Goal: Task Accomplishment & Management: Manage account settings

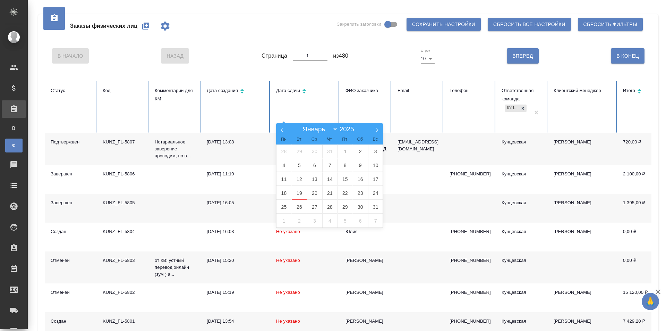
click at [297, 113] on input "text" at bounding box center [305, 117] width 58 height 10
click at [296, 198] on span "19" at bounding box center [299, 193] width 15 height 14
type input "19.08"
click at [377, 190] on span "24" at bounding box center [375, 193] width 15 height 14
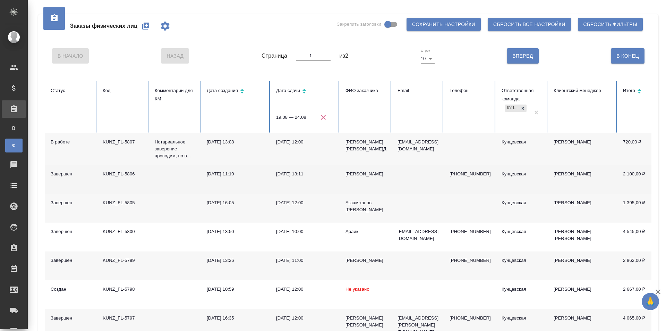
click at [373, 179] on td "[PERSON_NAME]" at bounding box center [366, 179] width 52 height 29
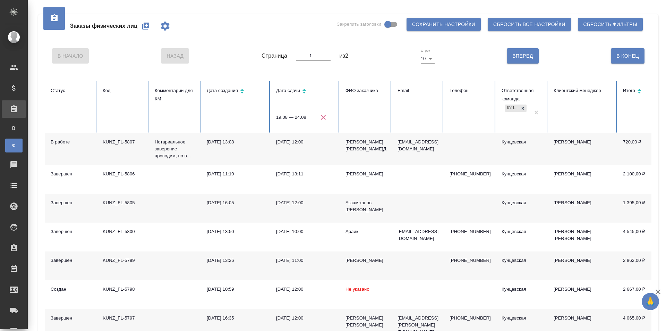
click at [275, 38] on div at bounding box center [348, 39] width 607 height 3
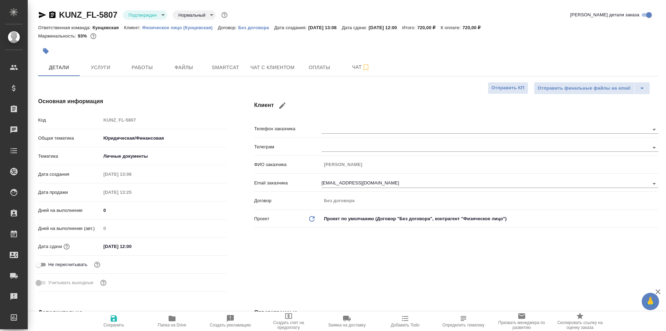
select select "RU"
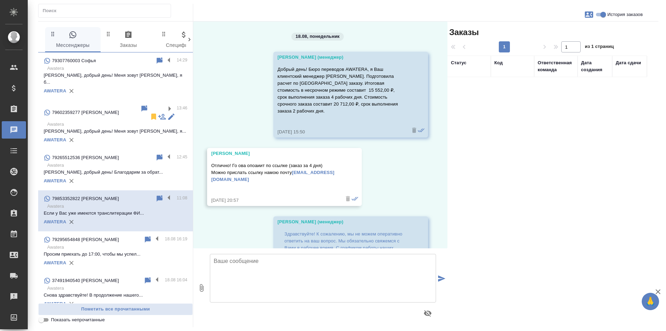
scroll to position [439, 0]
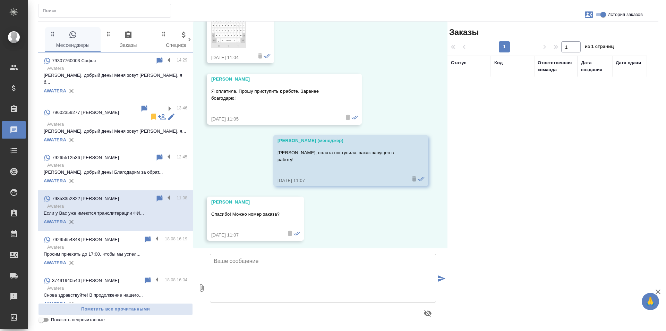
click at [99, 73] on p "Софья, добрый день! Меня зовут Юлия, я б..." at bounding box center [116, 79] width 144 height 14
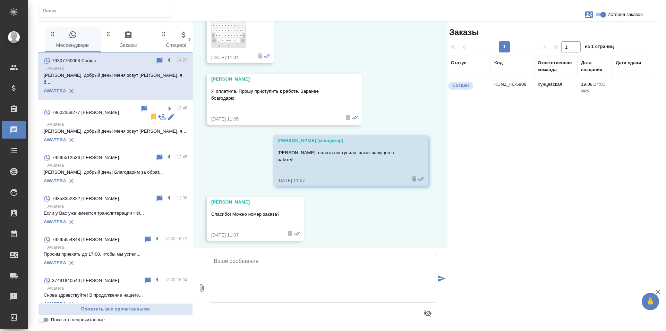
scroll to position [0, 0]
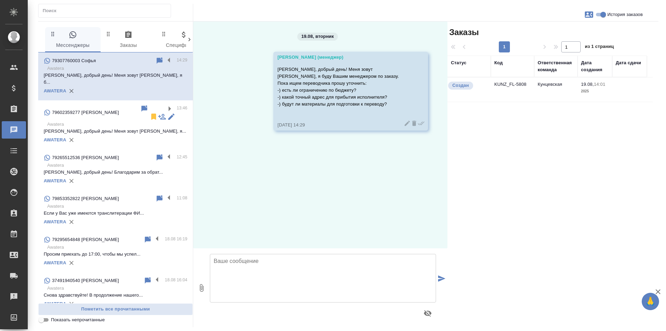
click at [123, 128] on p "Юлия, добрый день! Меня зовут Татьяна, я..." at bounding box center [116, 131] width 144 height 7
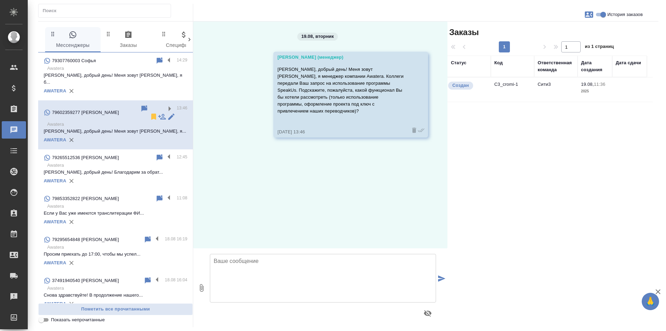
click at [124, 74] on p "Софья, добрый день! Меня зовут Юлия, я б..." at bounding box center [116, 79] width 144 height 14
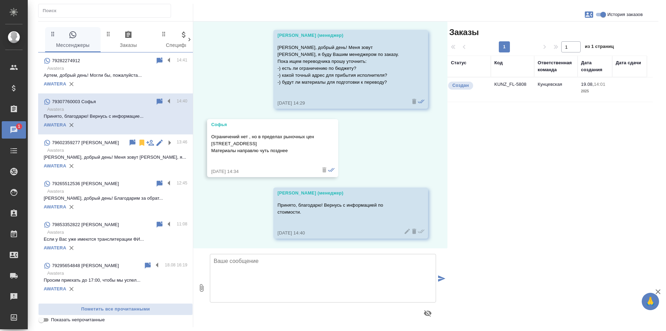
scroll to position [23, 0]
click at [575, 89] on td "Кунцевская" at bounding box center [555, 89] width 43 height 24
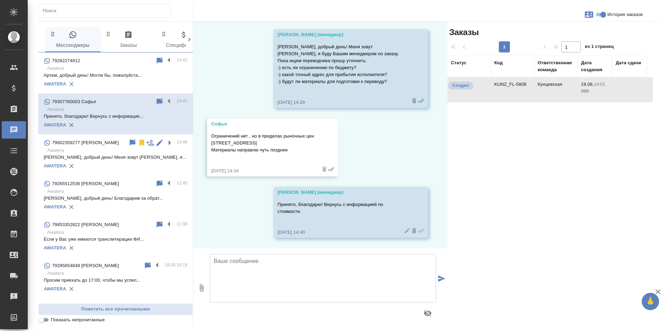
click at [575, 89] on td "Кунцевская" at bounding box center [555, 89] width 43 height 24
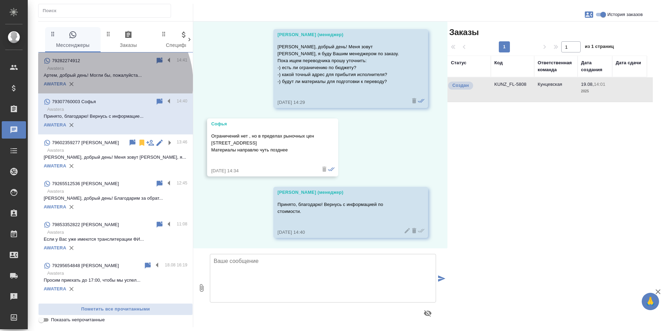
click at [103, 83] on div "AWATERA" at bounding box center [116, 84] width 144 height 10
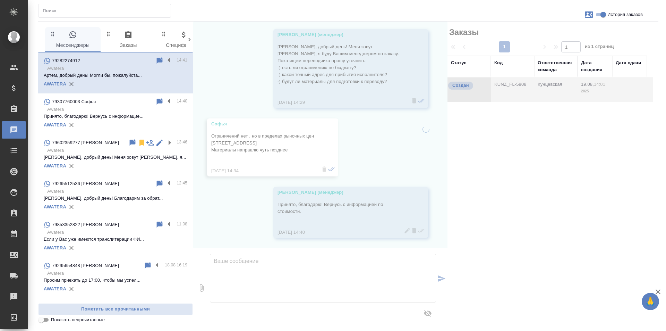
scroll to position [39, 0]
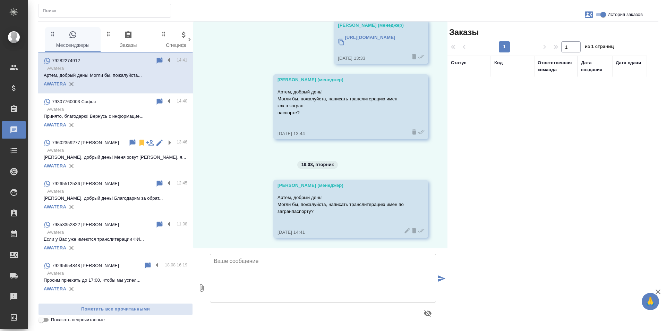
click at [111, 115] on p "Принято, благодарю! Вернусь с информацие..." at bounding box center [116, 116] width 144 height 7
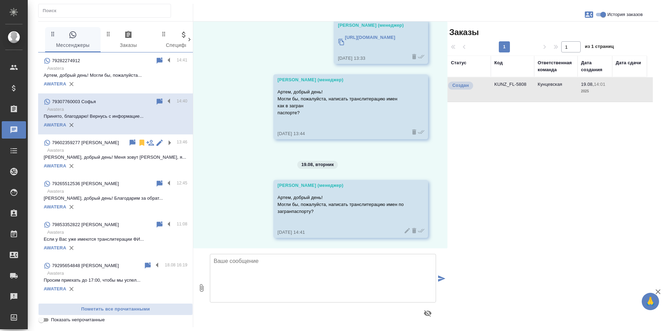
scroll to position [23, 0]
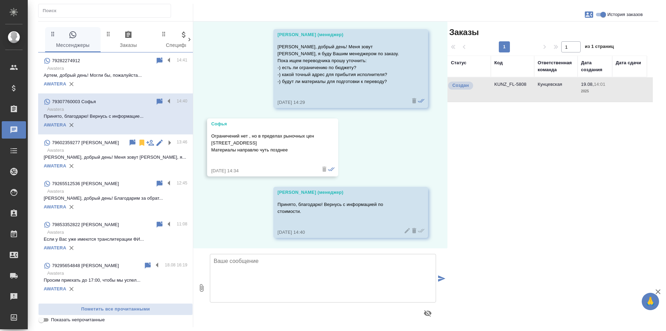
click at [95, 74] on p "Артем, добрый день! Могли бы, пожалуйста..." at bounding box center [116, 75] width 144 height 7
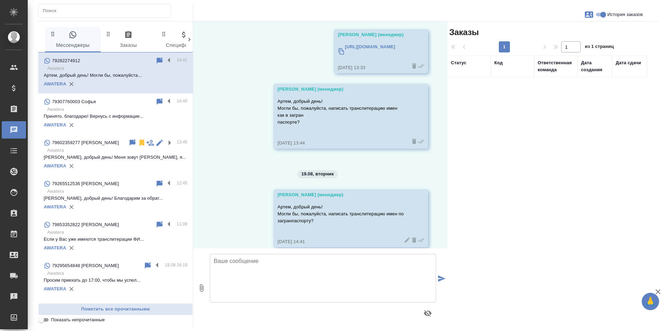
scroll to position [39, 0]
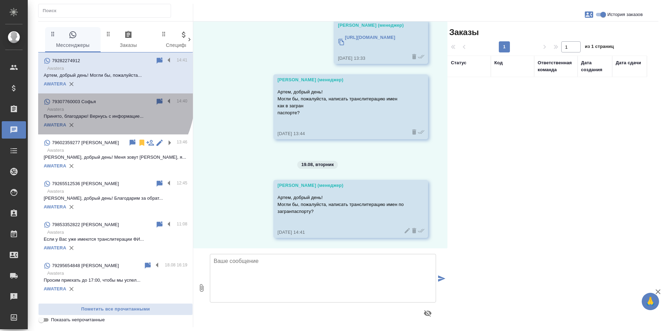
click at [97, 98] on div "79307760003 Софья" at bounding box center [100, 102] width 112 height 8
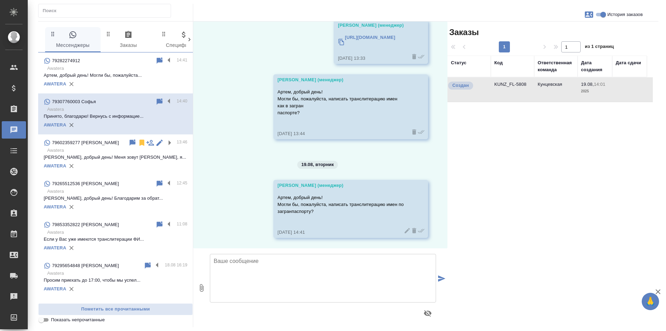
scroll to position [23, 0]
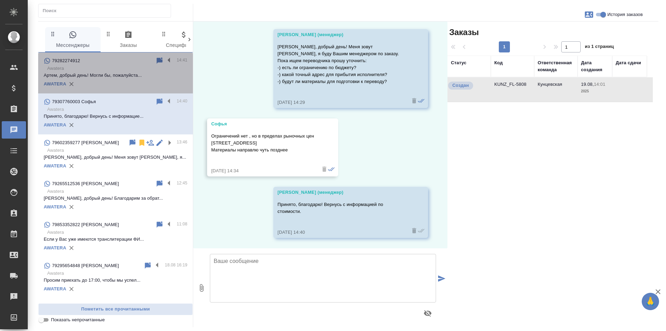
click at [127, 81] on div "AWATERA" at bounding box center [116, 84] width 144 height 10
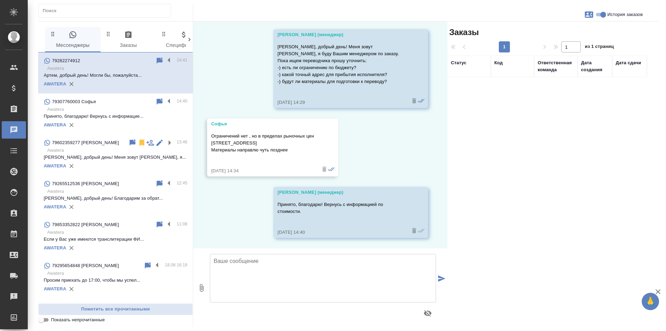
scroll to position [39, 0]
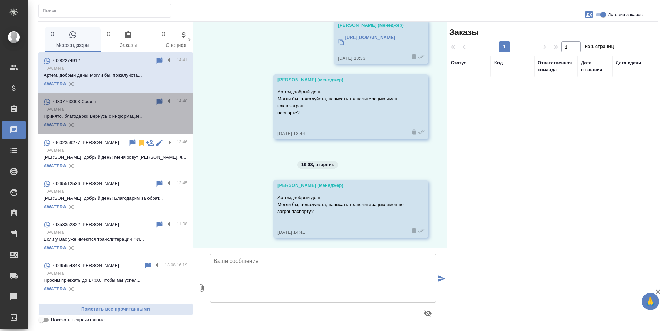
click at [124, 113] on p "Принято, благодарю! Вернусь с информацие..." at bounding box center [116, 116] width 144 height 7
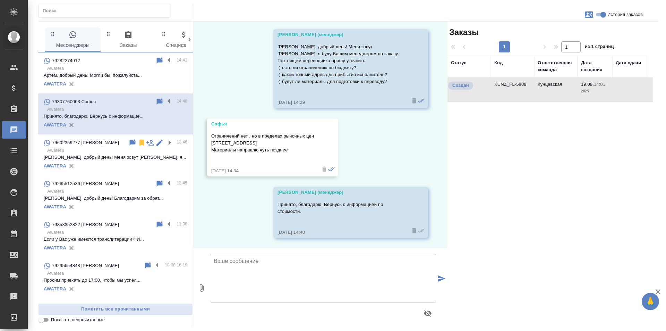
scroll to position [23, 0]
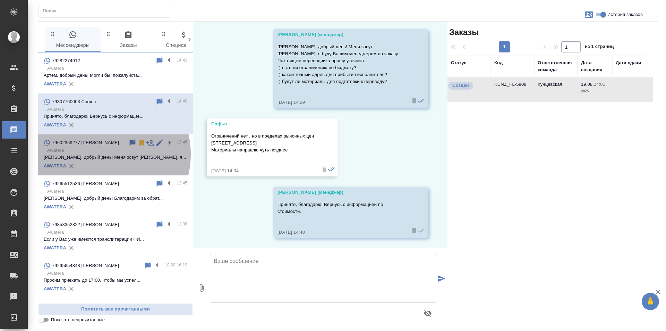
click at [102, 154] on p "[PERSON_NAME], добрый день! Меня зовут [PERSON_NAME], я..." at bounding box center [116, 157] width 144 height 7
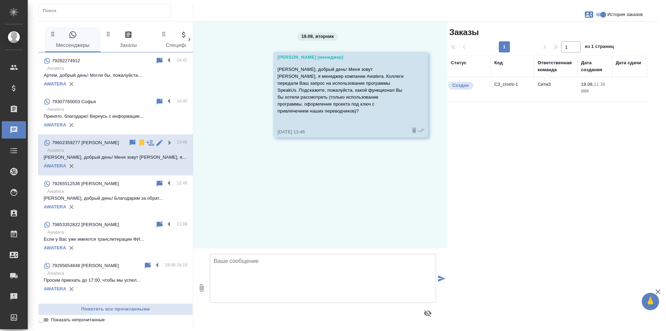
scroll to position [0, 0]
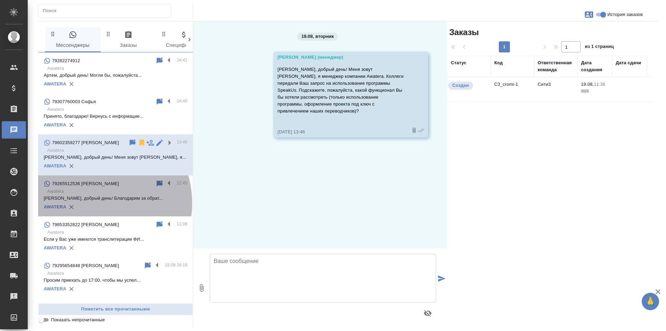
click at [92, 203] on div "AWATERA" at bounding box center [116, 207] width 144 height 10
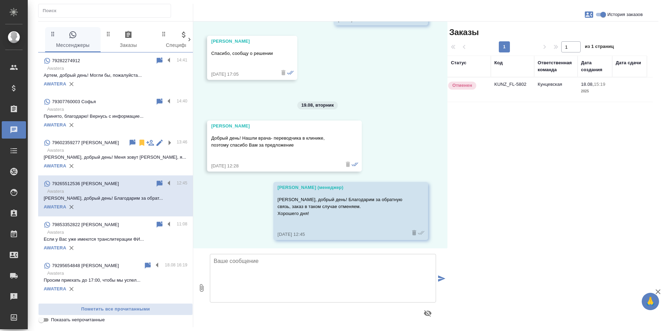
scroll to position [350, 0]
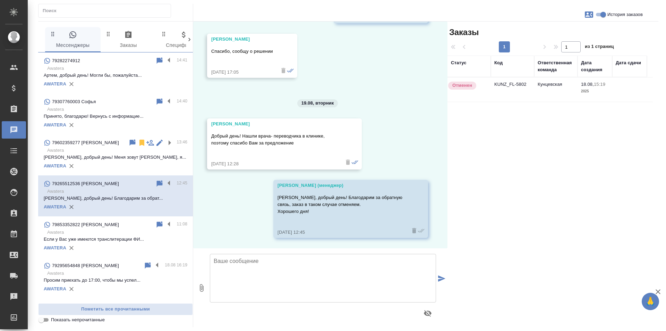
click at [111, 153] on p "Awatera" at bounding box center [117, 150] width 140 height 7
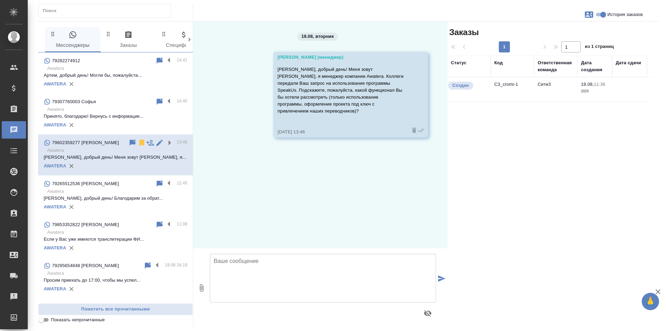
scroll to position [0, 0]
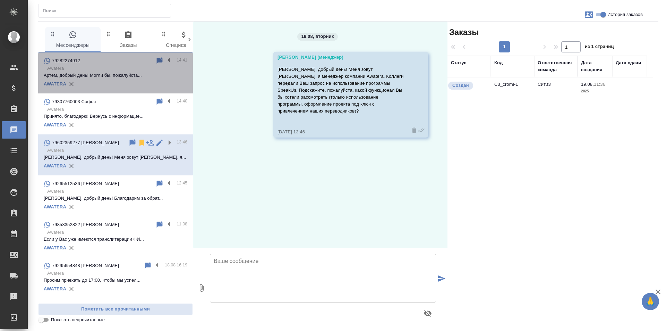
click at [124, 70] on p "Awatera" at bounding box center [117, 68] width 140 height 7
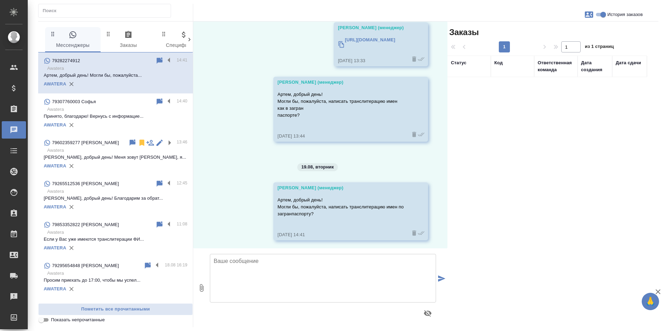
scroll to position [39, 0]
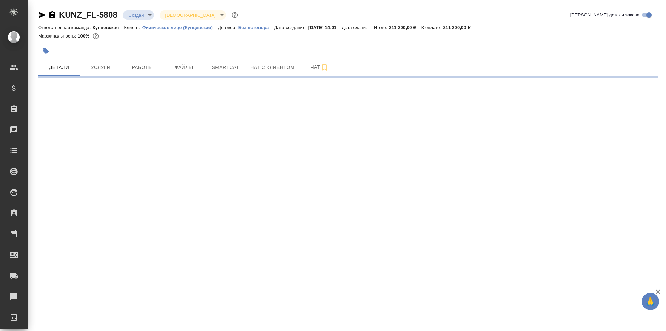
select select "RU"
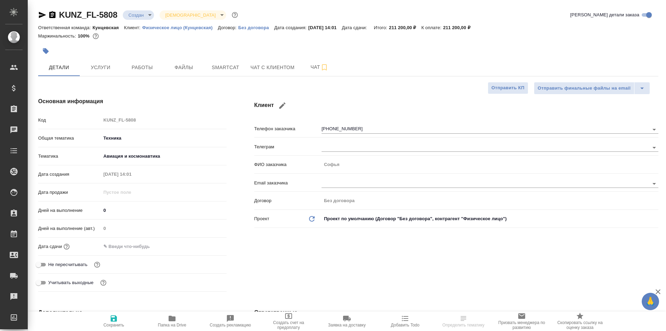
type textarea "x"
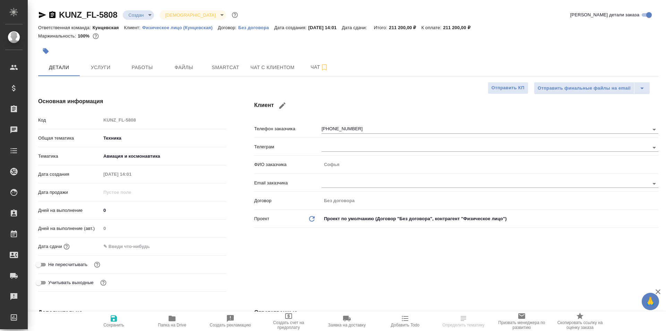
type textarea "x"
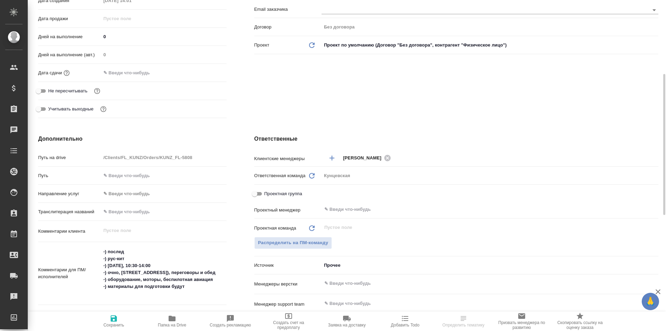
scroll to position [278, 0]
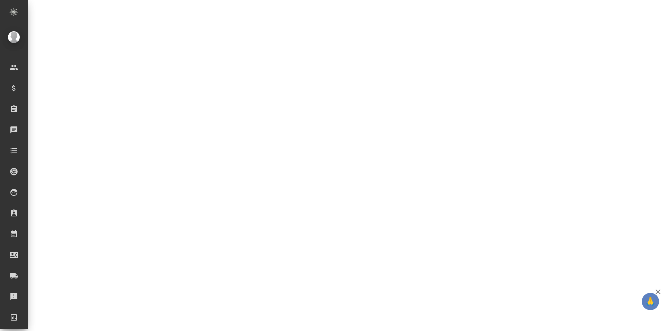
select select "RU"
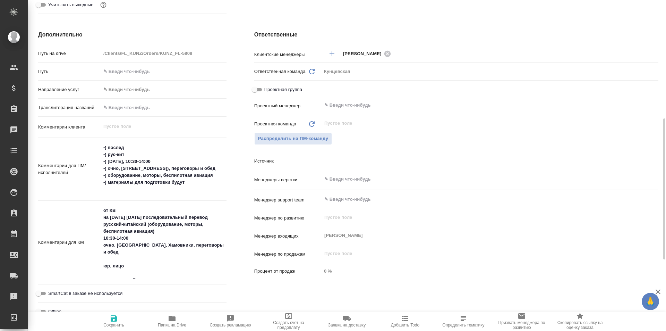
type textarea "x"
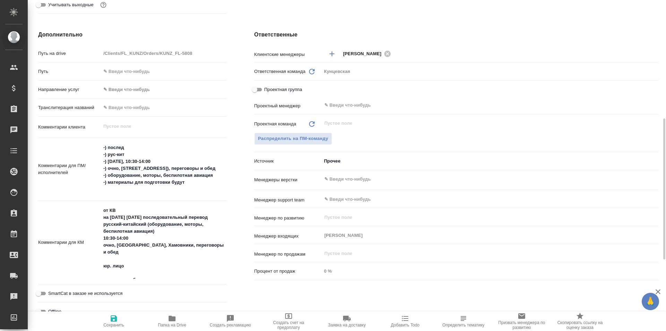
type textarea "x"
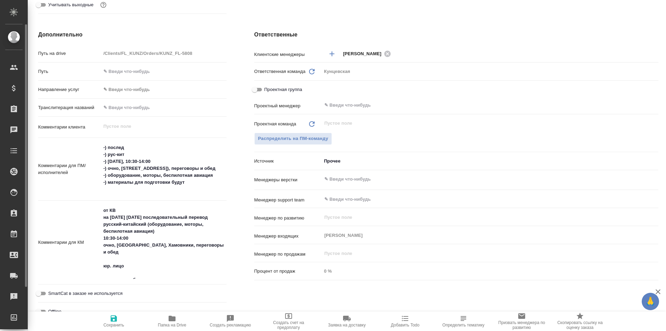
type textarea "x"
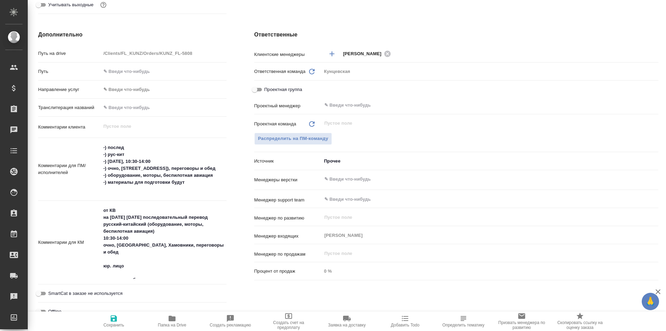
type textarea "x"
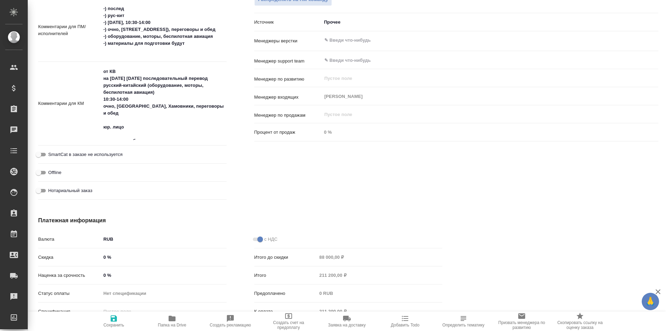
scroll to position [460, 0]
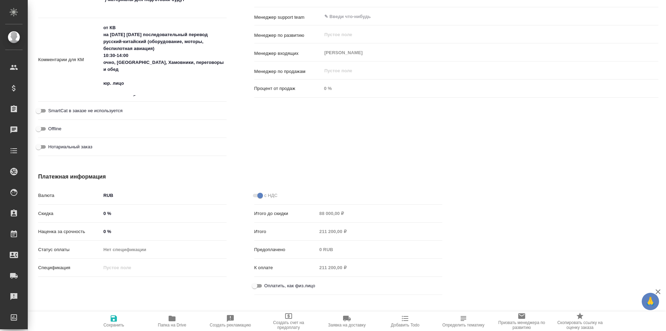
type textarea "x"
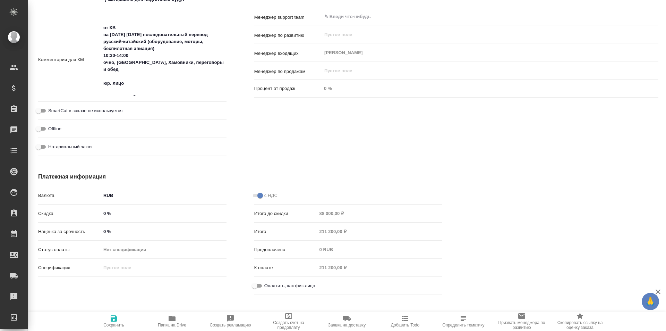
type textarea "x"
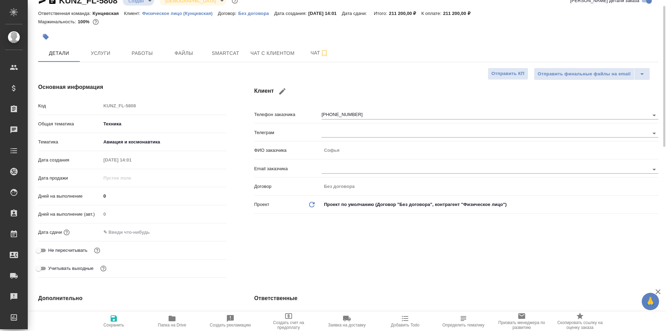
scroll to position [0, 0]
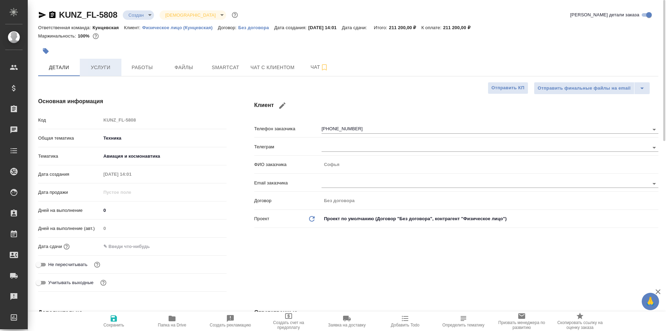
click at [96, 65] on span "Услуги" at bounding box center [100, 67] width 33 height 9
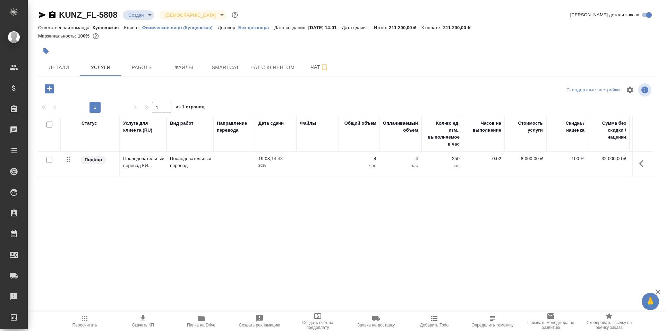
drag, startPoint x: 411, startPoint y: 259, endPoint x: 438, endPoint y: 261, distance: 27.5
click at [437, 260] on div "Статус Услуга для клиента (RU) Вид работ Направление перевода Дата сдачи Файлы …" at bounding box center [345, 190] width 615 height 149
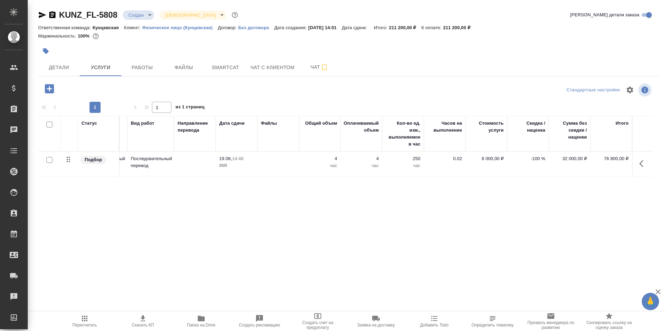
scroll to position [0, 44]
click at [315, 67] on span "Чат" at bounding box center [319, 67] width 33 height 9
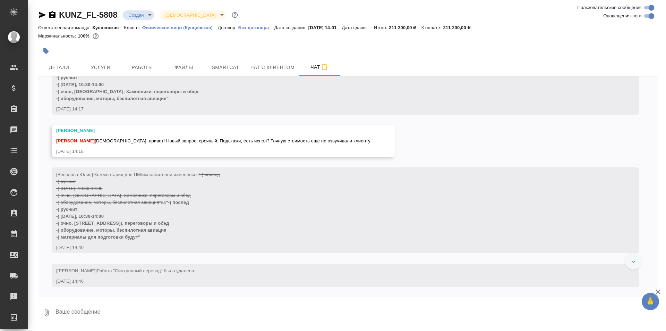
scroll to position [172, 0]
click at [247, 69] on button "Чат с клиентом" at bounding box center [272, 67] width 52 height 17
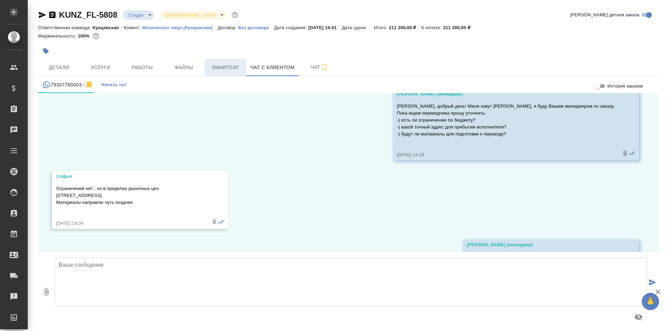
scroll to position [76, 0]
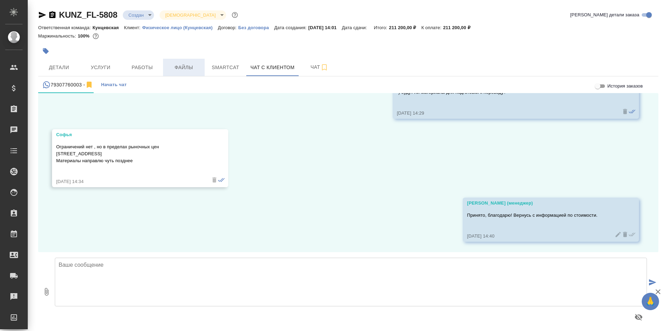
click at [190, 69] on span "Файлы" at bounding box center [183, 67] width 33 height 9
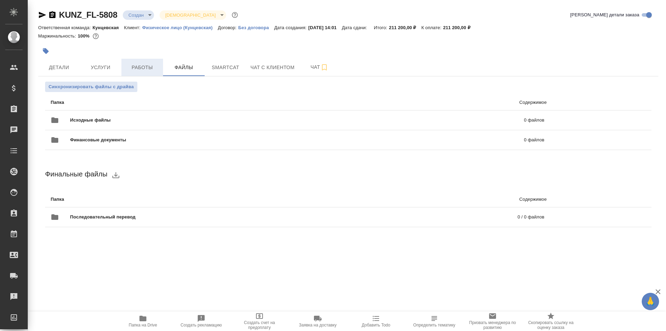
click at [150, 72] on button "Работы" at bounding box center [142, 67] width 42 height 17
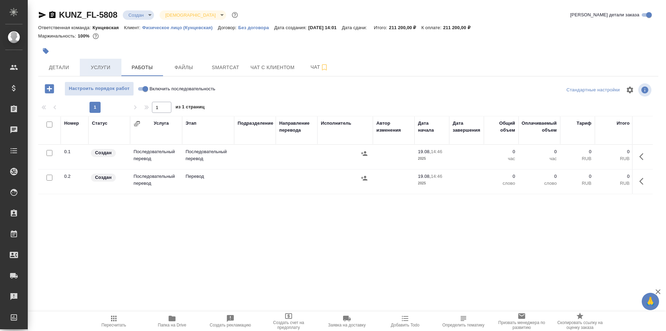
click at [116, 67] on span "Услуги" at bounding box center [100, 67] width 33 height 9
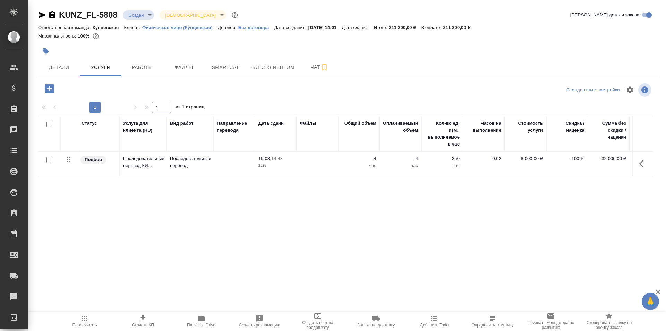
scroll to position [0, 39]
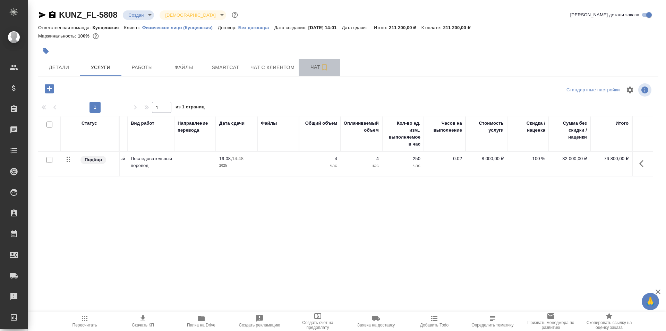
click at [306, 65] on span "Чат" at bounding box center [319, 67] width 33 height 9
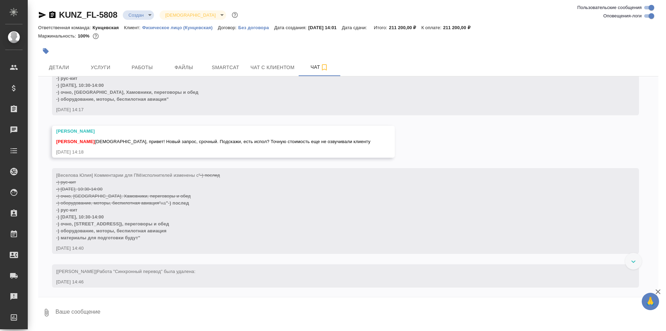
scroll to position [172, 0]
click at [50, 68] on span "Детали" at bounding box center [58, 67] width 33 height 9
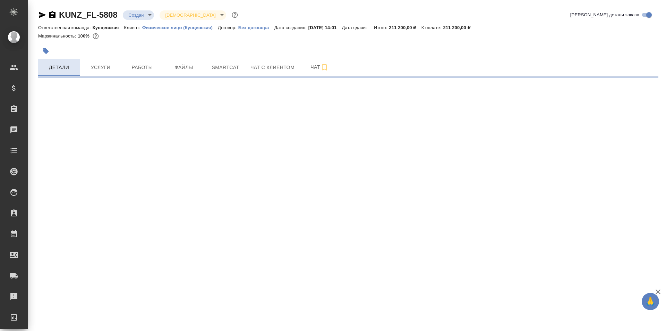
select select "RU"
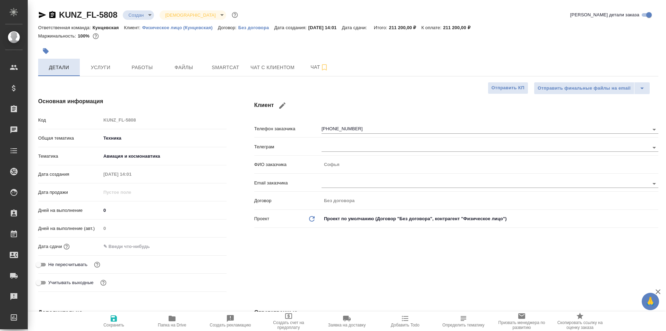
type textarea "x"
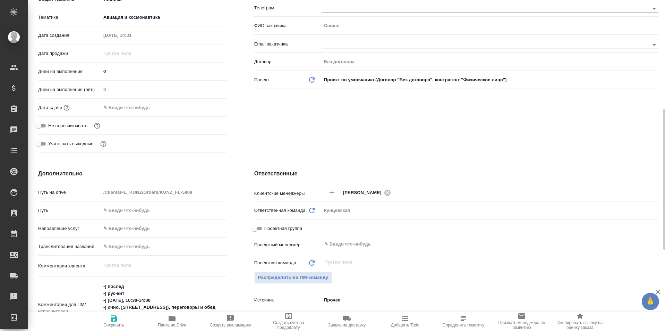
scroll to position [243, 0]
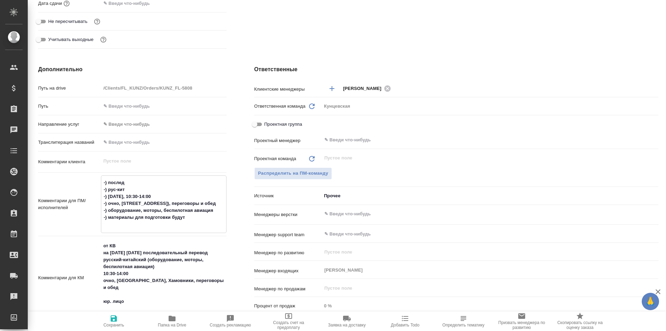
drag, startPoint x: 102, startPoint y: 180, endPoint x: 149, endPoint y: 183, distance: 46.2
click at [149, 183] on textarea "-) послед -) рус-кит -) 20 августа, 10:30-14:00 -) очно, Москва, Хамовники (Бол…" at bounding box center [163, 203] width 125 height 53
type textarea "x"
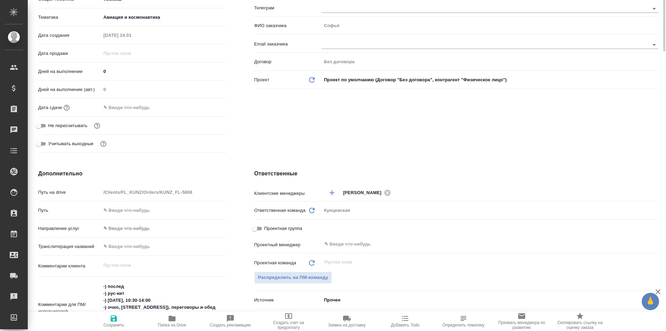
scroll to position [0, 0]
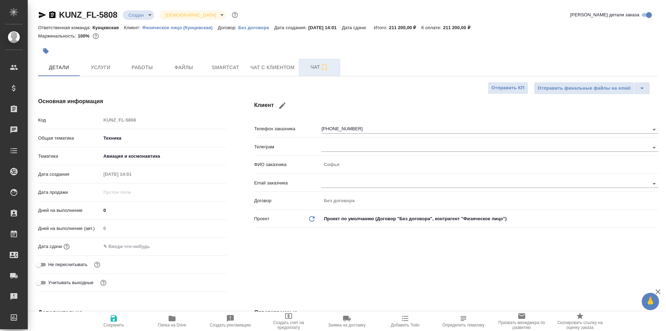
click at [309, 63] on span "Чат" at bounding box center [319, 67] width 33 height 9
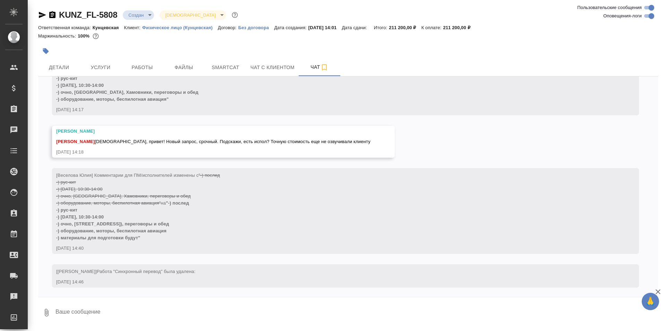
scroll to position [172, 0]
click at [61, 64] on span "Детали" at bounding box center [58, 67] width 33 height 9
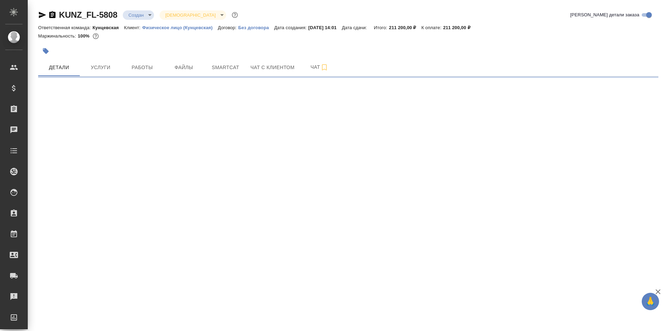
select select "RU"
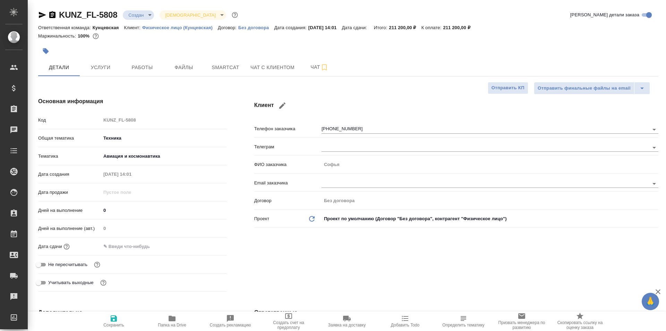
type textarea "x"
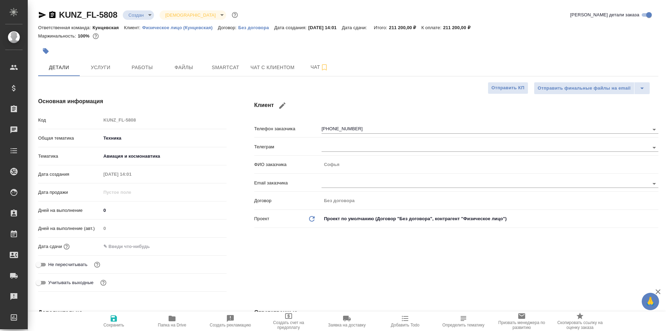
type textarea "x"
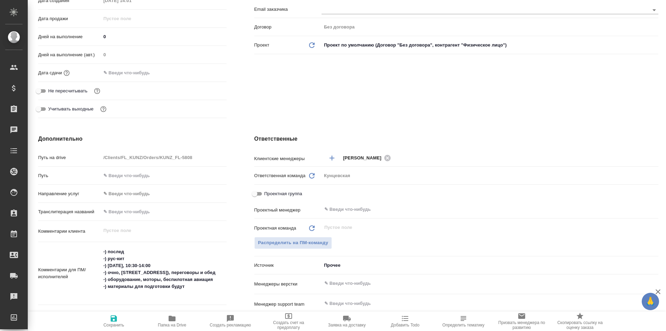
type textarea "x"
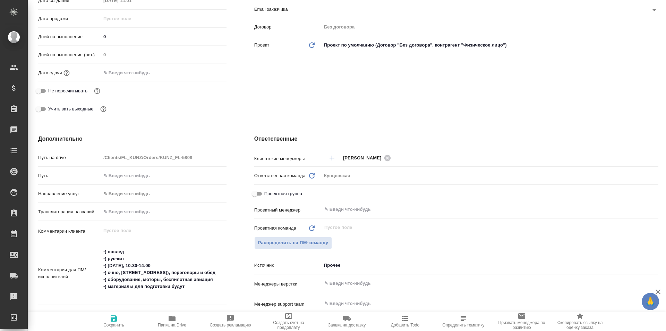
type textarea "x"
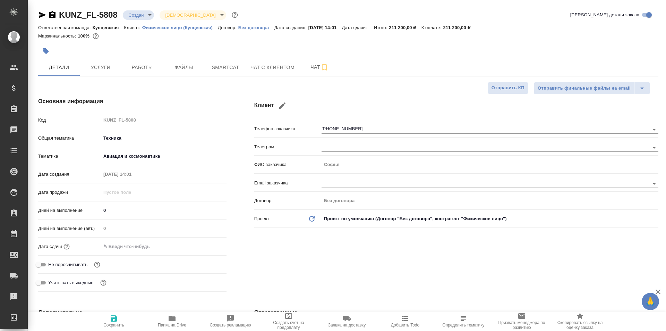
type textarea "x"
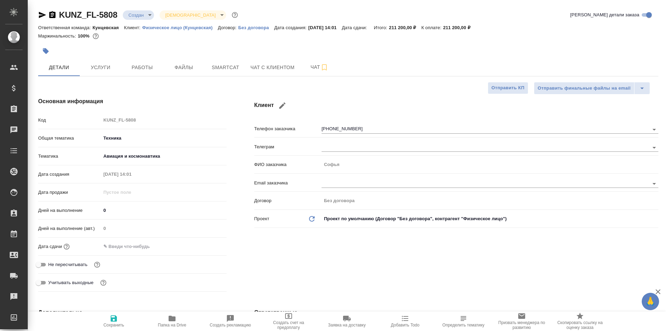
type textarea "x"
click at [314, 71] on span "Чат" at bounding box center [319, 67] width 33 height 9
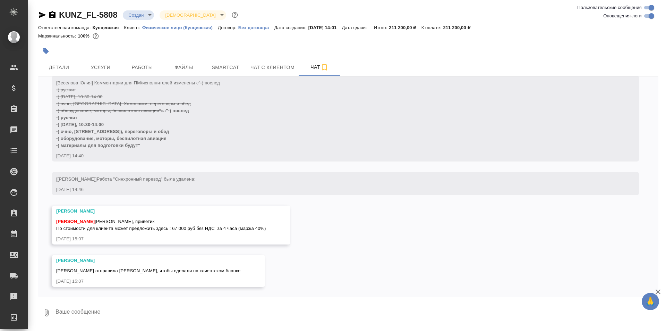
scroll to position [264, 0]
click at [96, 36] on icon "button" at bounding box center [95, 36] width 7 height 7
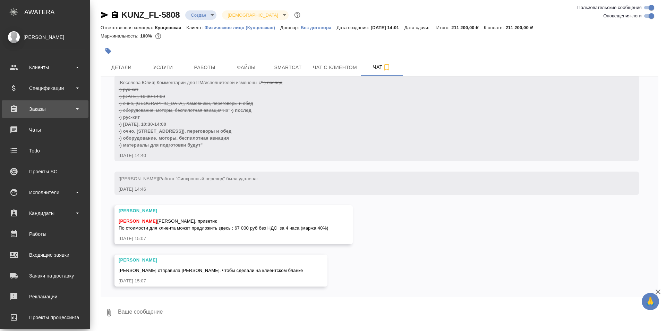
click at [31, 113] on div "Заказы" at bounding box center [45, 109] width 80 height 10
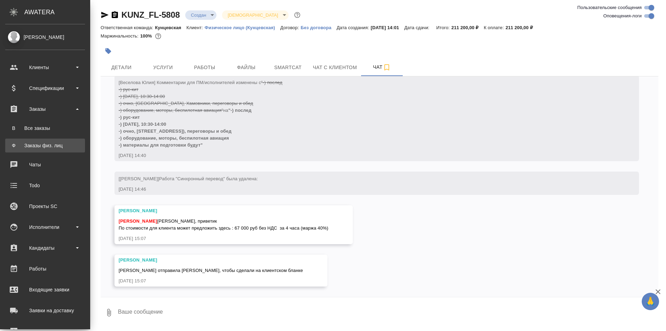
click at [42, 142] on div "Заказы физ. лиц" at bounding box center [45, 145] width 73 height 7
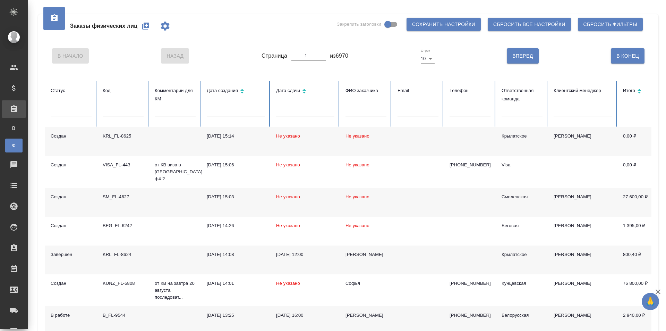
click at [508, 120] on div at bounding box center [522, 112] width 41 height 18
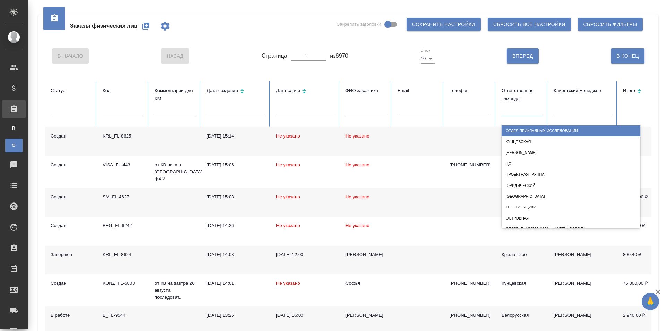
click at [508, 115] on div at bounding box center [522, 109] width 41 height 10
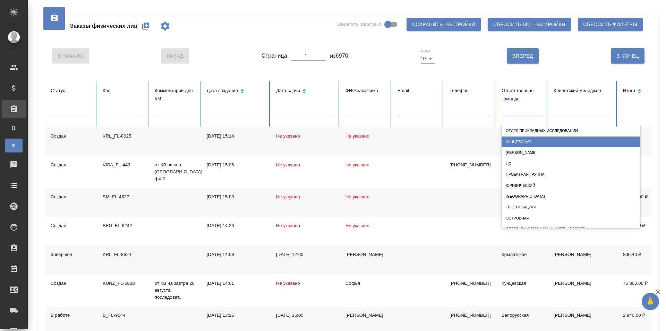
click at [523, 141] on div "Кунцевская" at bounding box center [571, 141] width 139 height 11
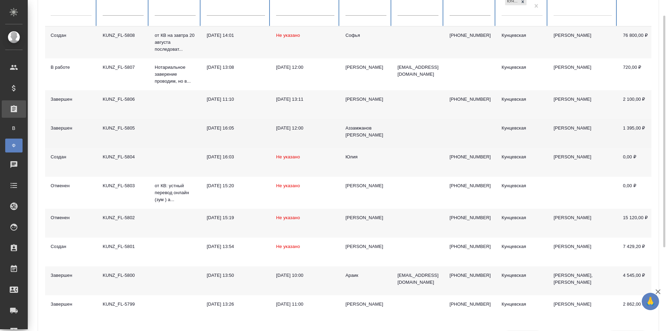
scroll to position [37, 0]
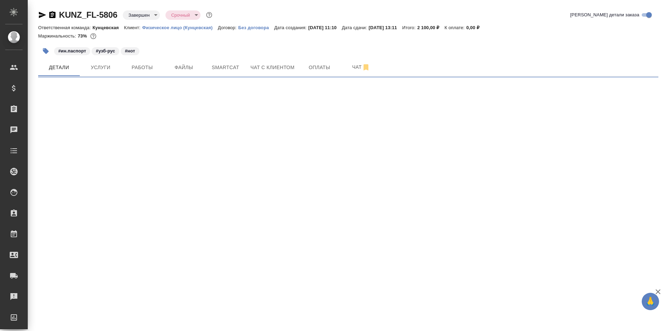
select select "RU"
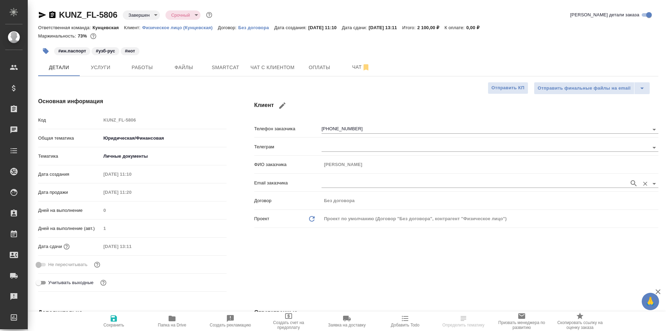
type textarea "x"
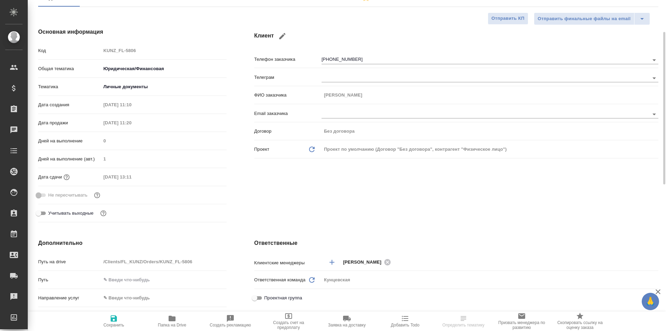
scroll to position [174, 0]
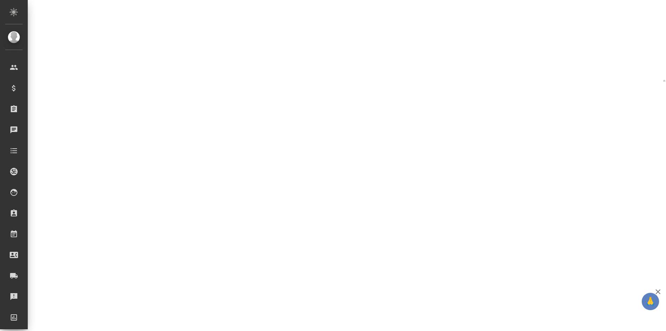
select select "RU"
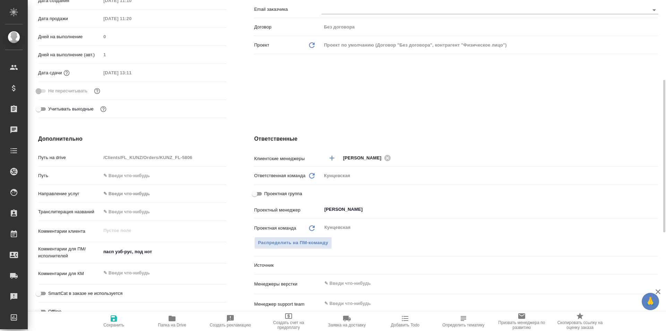
type textarea "x"
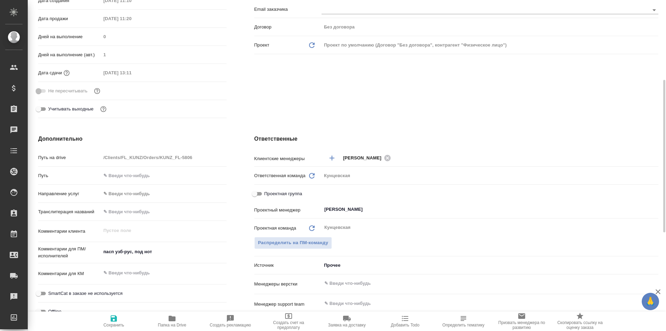
type textarea "x"
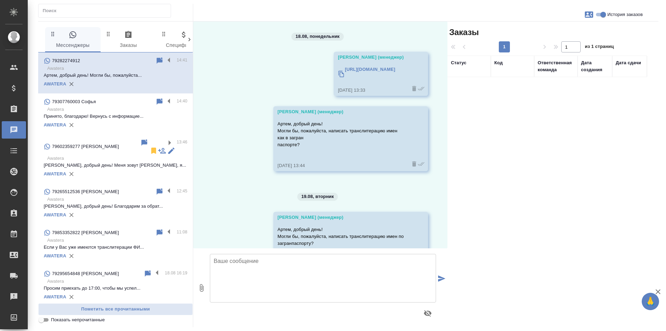
scroll to position [39, 0]
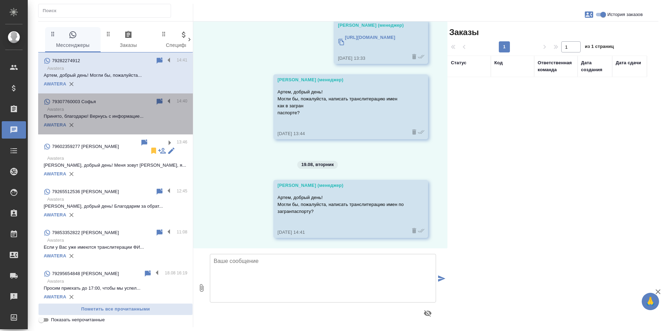
click at [118, 113] on p "Принято, благодарю! Вернусь с информацие..." at bounding box center [116, 116] width 144 height 7
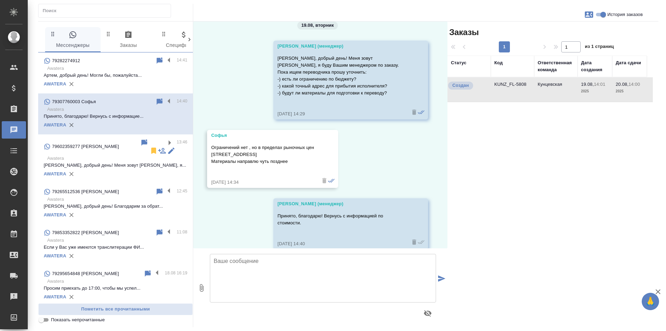
scroll to position [23, 0]
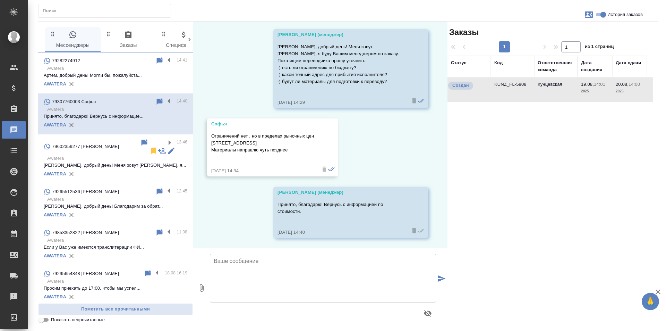
click at [535, 85] on td "Кунцевская" at bounding box center [555, 89] width 43 height 24
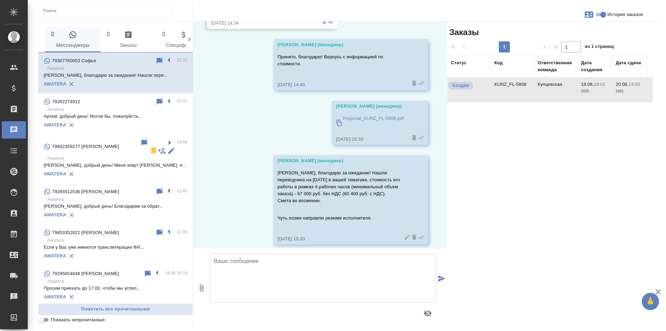
scroll to position [177, 0]
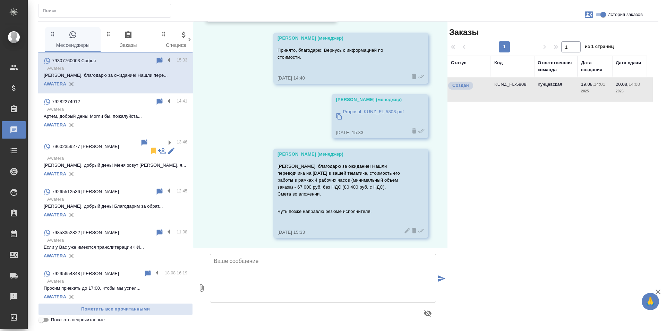
click at [347, 111] on p "Proposal_KUNZ_FL-5808.pdf" at bounding box center [373, 111] width 61 height 7
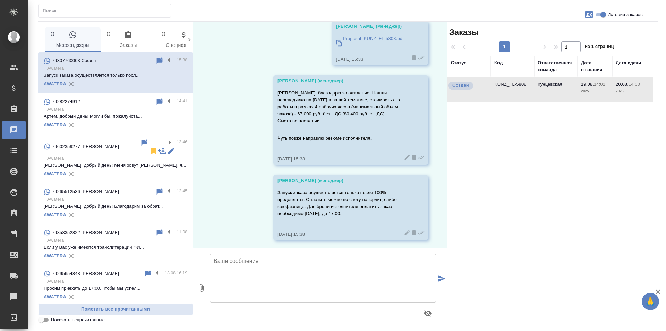
scroll to position [252, 0]
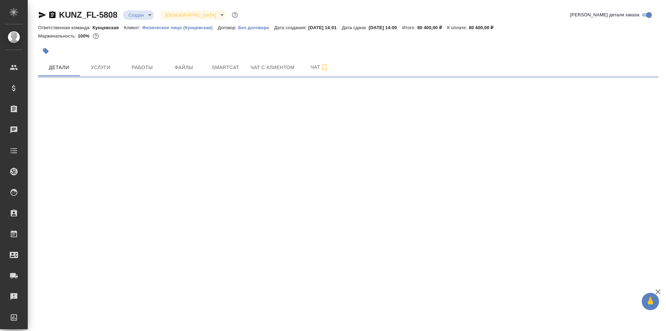
select select "RU"
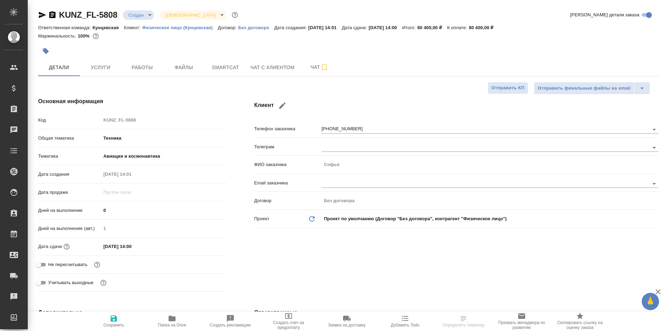
type textarea "x"
click at [308, 67] on span "Чат" at bounding box center [319, 67] width 33 height 9
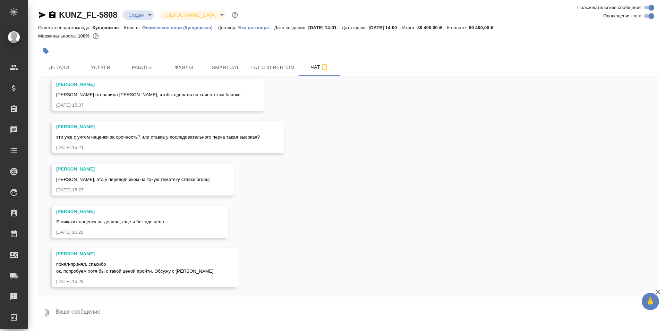
scroll to position [440, 0]
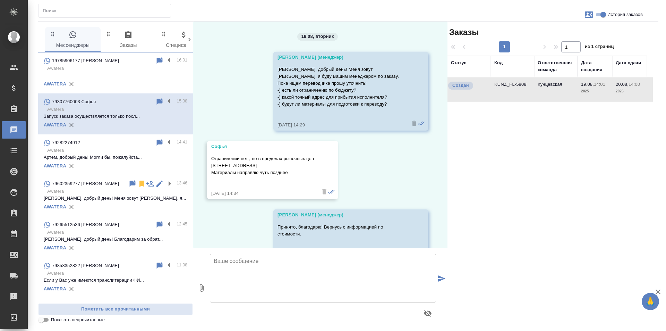
scroll to position [252, 0]
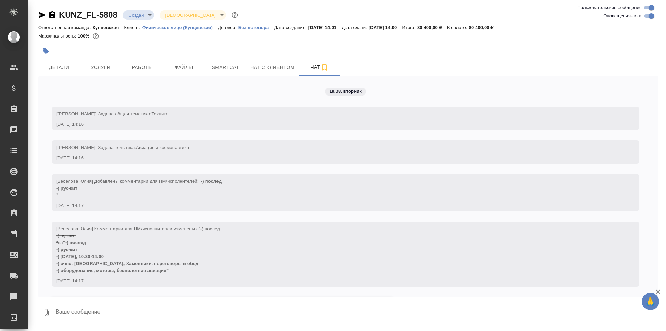
scroll to position [440, 0]
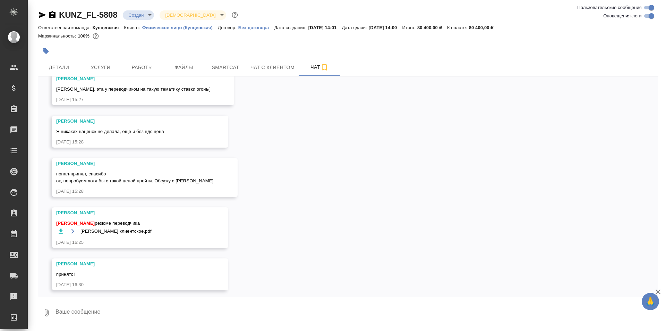
scroll to position [533, 0]
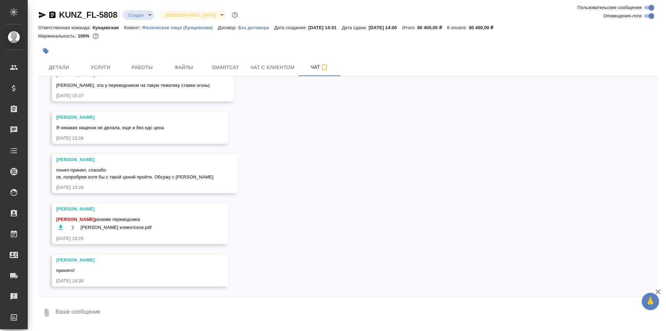
click at [59, 228] on icon "button" at bounding box center [60, 227] width 7 height 7
click at [74, 227] on icon "button" at bounding box center [72, 227] width 3 height 5
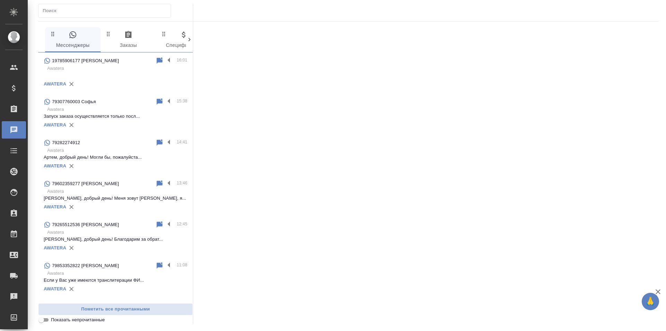
click at [118, 62] on div "19785906177 [PERSON_NAME]" at bounding box center [100, 61] width 112 height 8
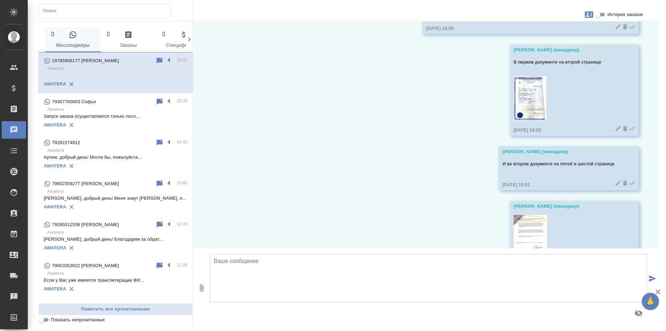
scroll to position [76, 0]
click at [510, 96] on div "[PERSON_NAME] (менеджер) В первом документе на второй странице [DATE] 16:00" at bounding box center [575, 89] width 130 height 91
click at [521, 96] on img at bounding box center [530, 98] width 33 height 44
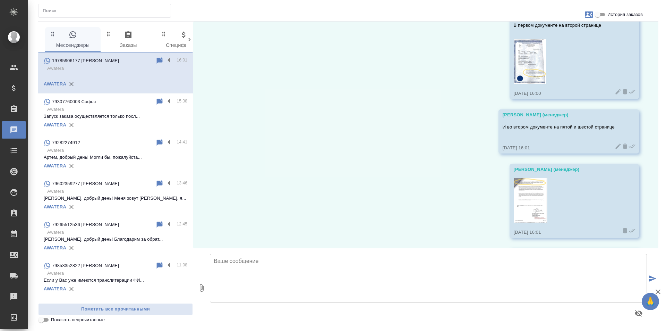
scroll to position [139, 0]
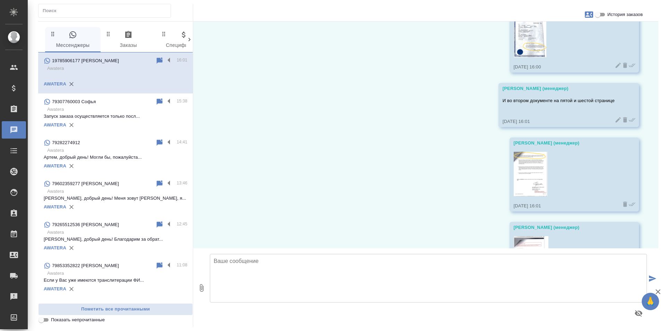
click at [533, 177] on img at bounding box center [531, 174] width 34 height 44
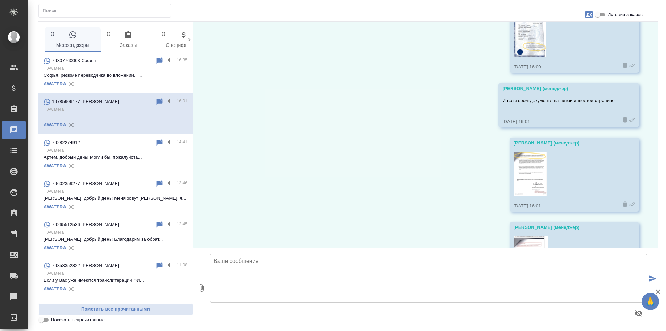
click at [109, 85] on div "AWATERA" at bounding box center [116, 84] width 144 height 10
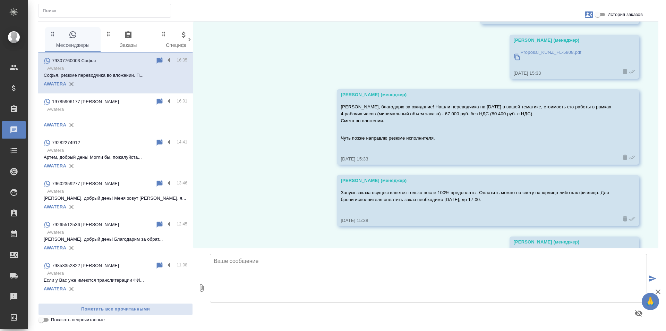
scroll to position [326, 0]
